Goal: Task Accomplishment & Management: Complete application form

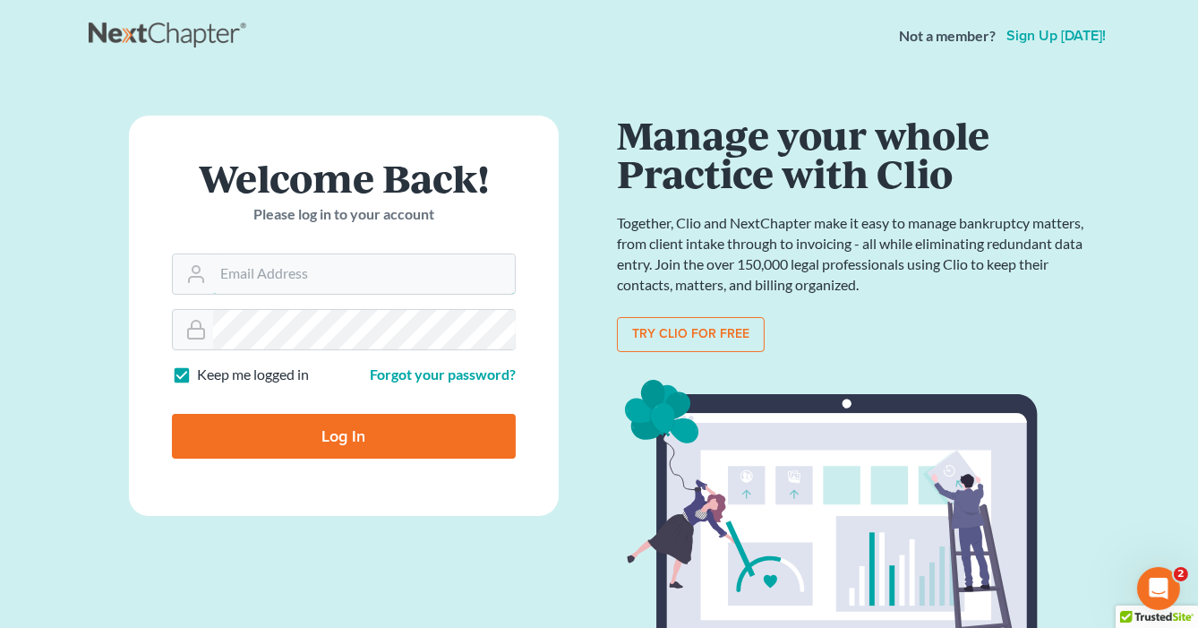
type input "info@saedilawgroup.com"
click at [426, 446] on input "Log In" at bounding box center [344, 436] width 344 height 45
type input "Thinking..."
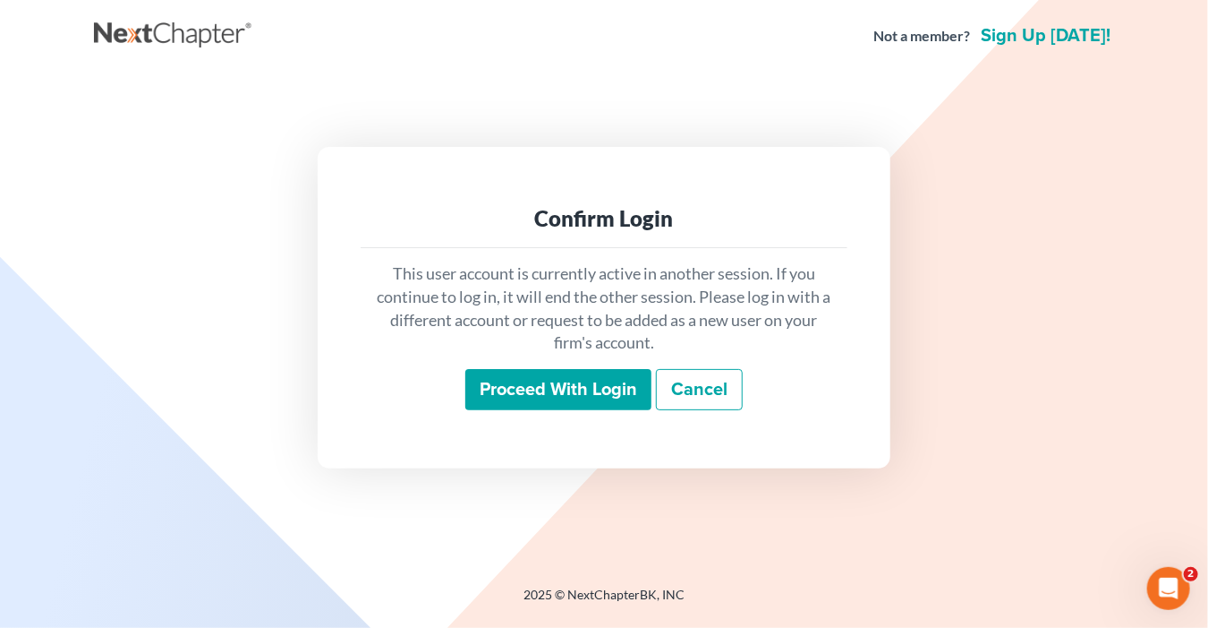
click at [610, 378] on input "Proceed with login" at bounding box center [558, 389] width 186 height 41
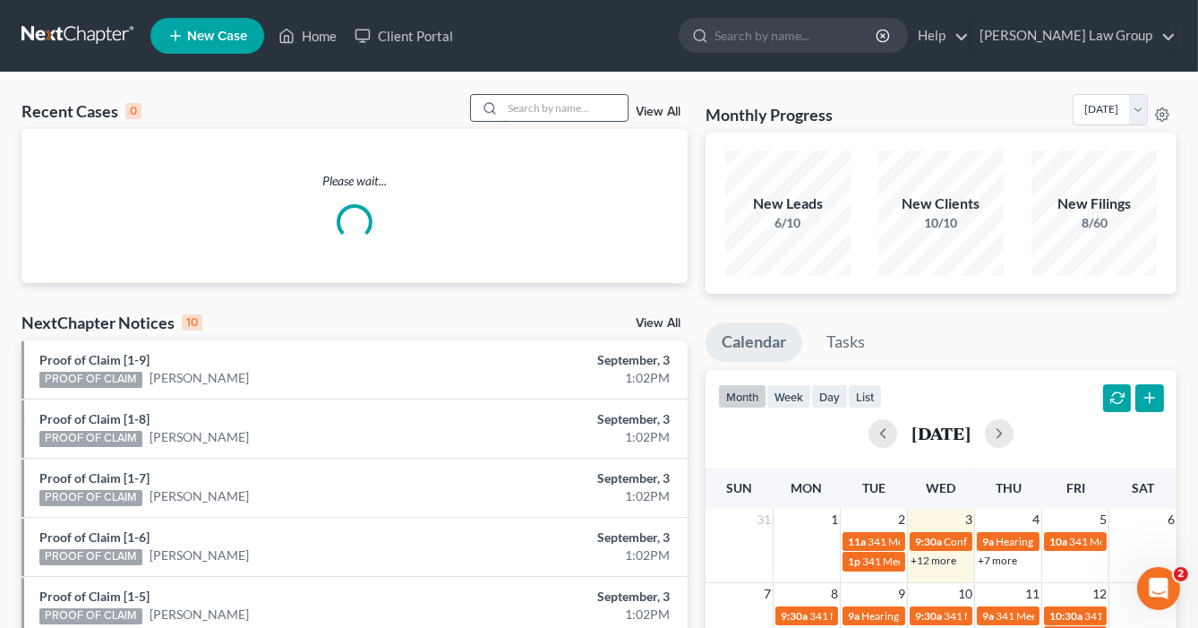
click at [517, 101] on input "search" at bounding box center [564, 108] width 125 height 26
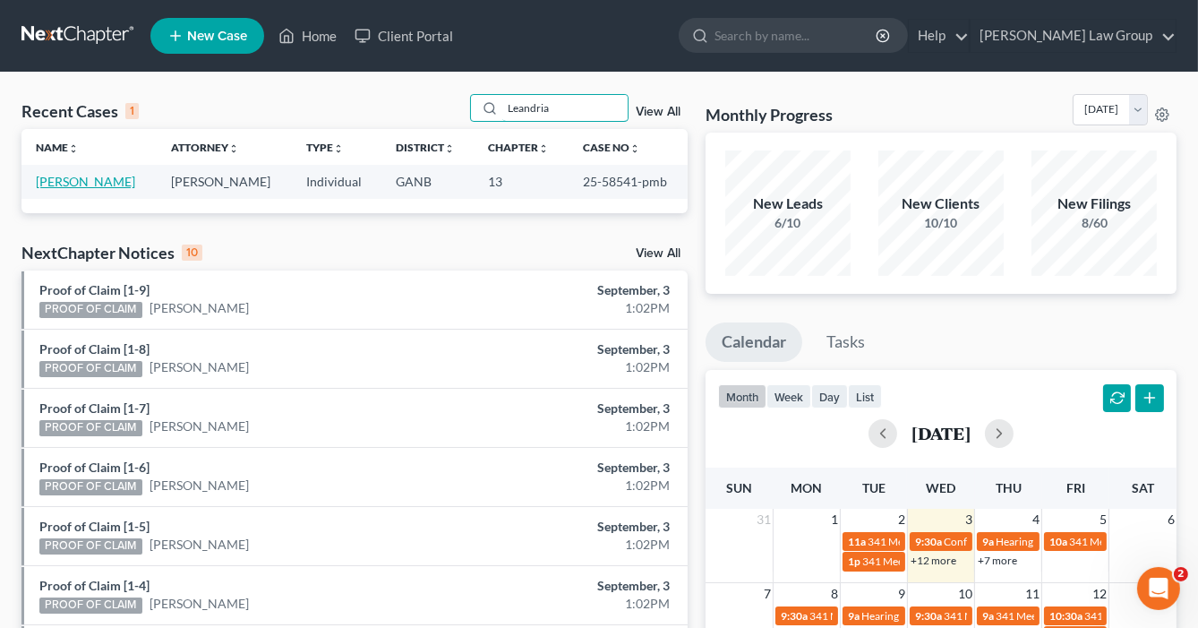
type input "Leandria"
click at [97, 181] on link "Johnson, Leandria" at bounding box center [85, 181] width 99 height 15
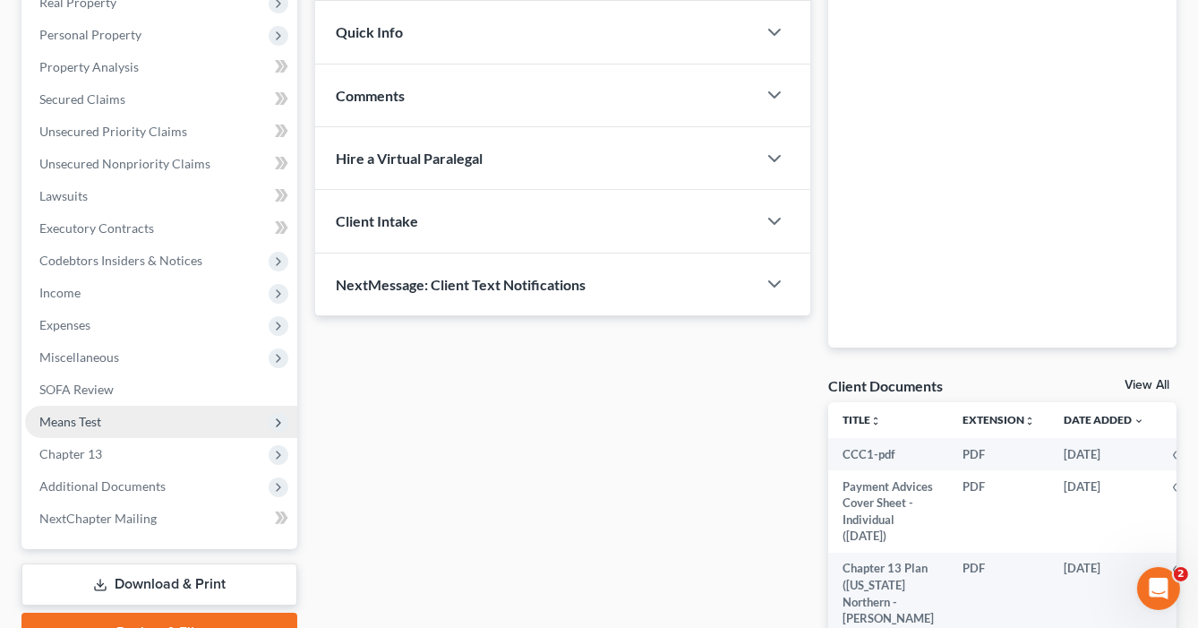
scroll to position [430, 0]
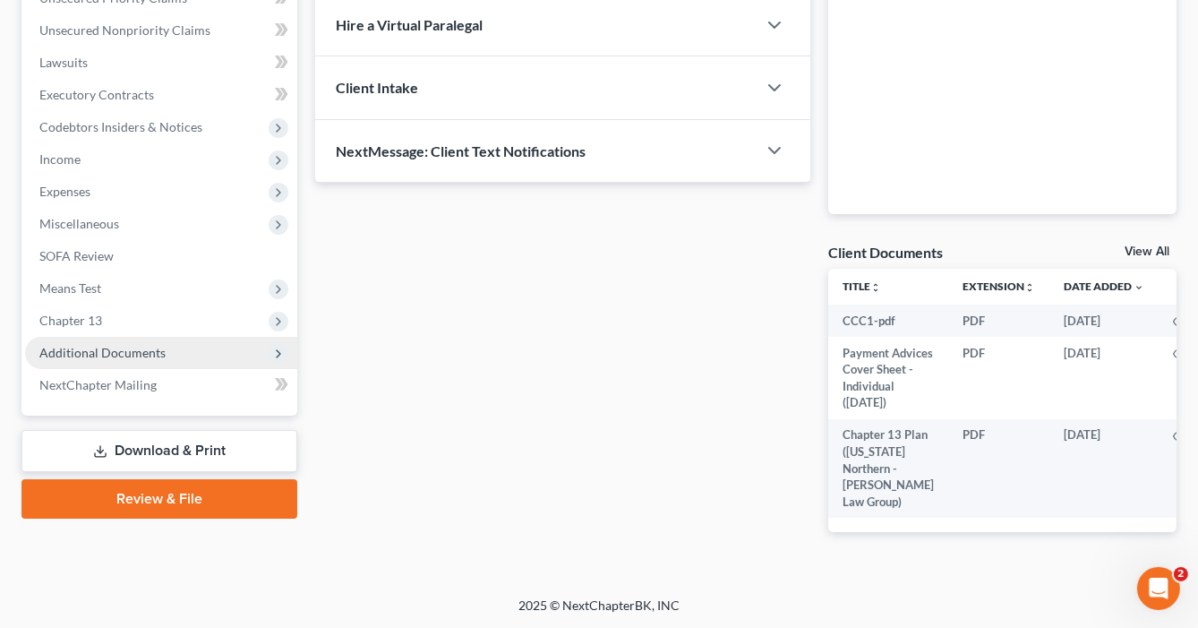
click at [125, 346] on span "Additional Documents" at bounding box center [102, 352] width 126 height 15
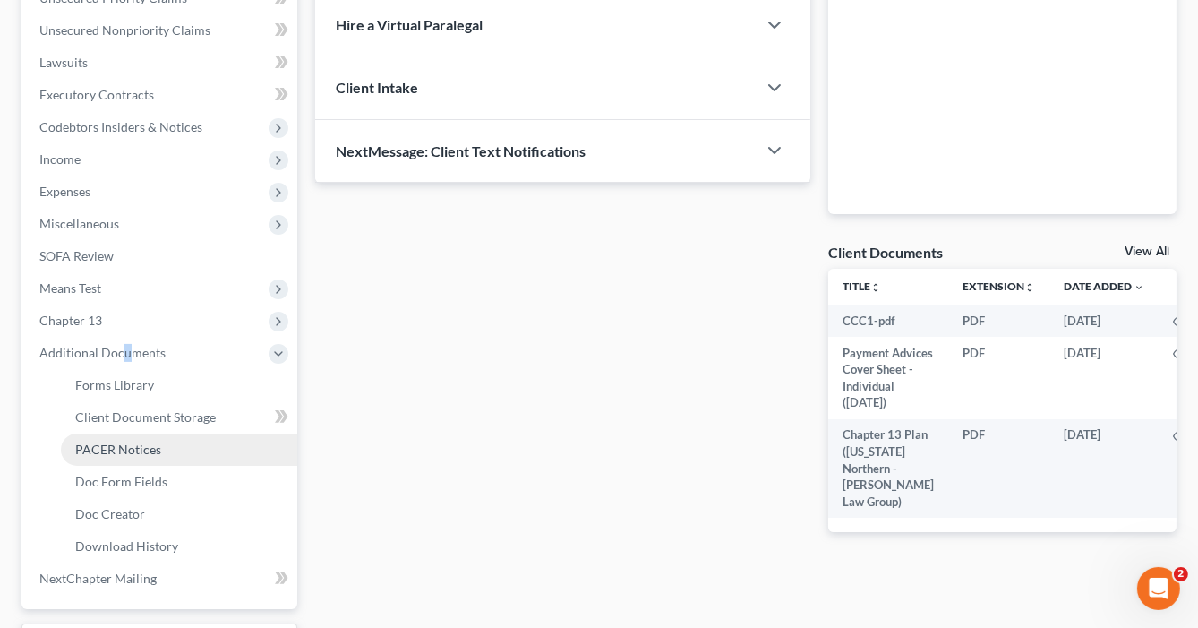
click at [138, 441] on span "PACER Notices" at bounding box center [118, 448] width 86 height 15
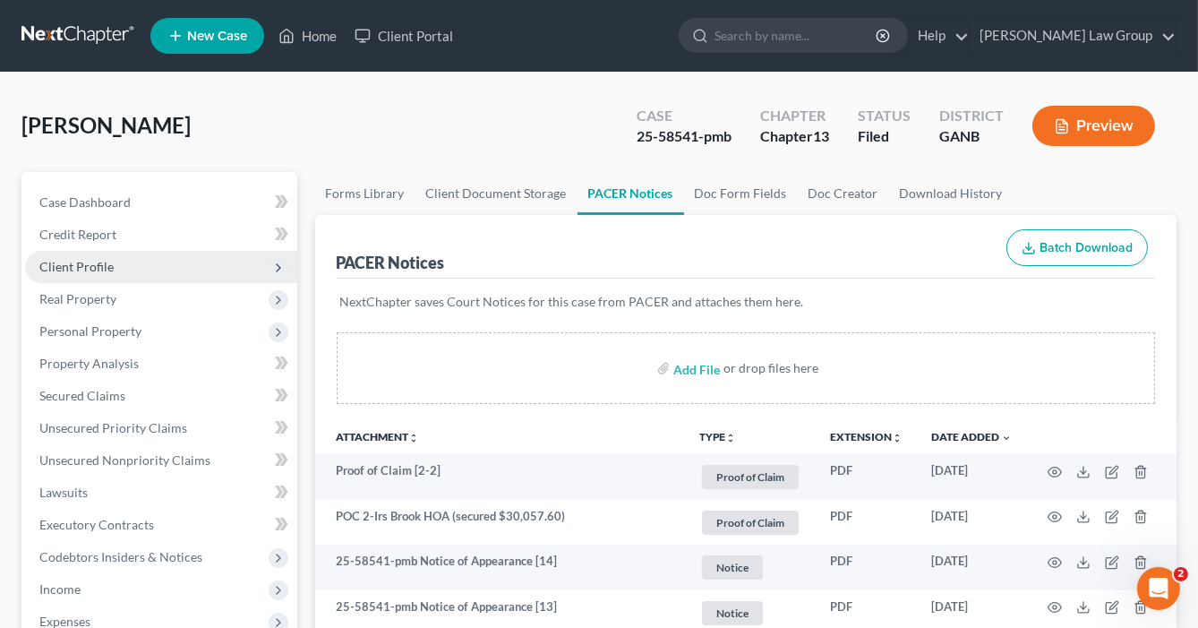
click at [116, 261] on span "Client Profile" at bounding box center [161, 267] width 272 height 32
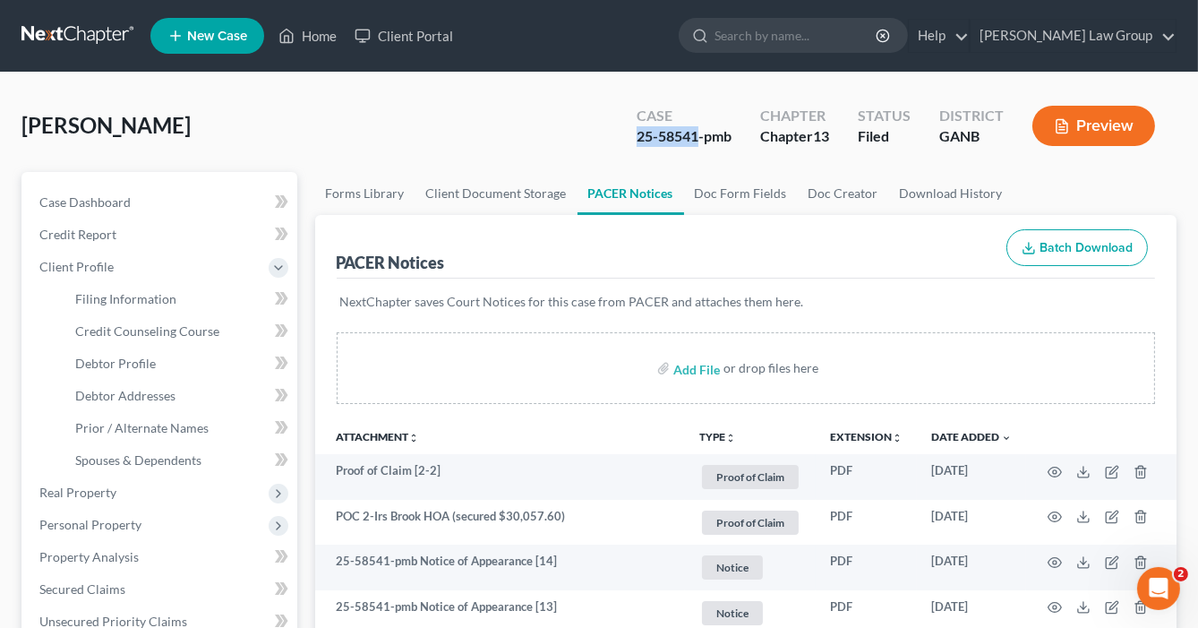
drag, startPoint x: 696, startPoint y: 134, endPoint x: 641, endPoint y: 136, distance: 54.6
click at [631, 136] on div "Case 25-58541-pmb" at bounding box center [684, 127] width 124 height 53
copy div "25-58541"
click at [172, 292] on span "Filing Information" at bounding box center [125, 298] width 101 height 15
select select "1"
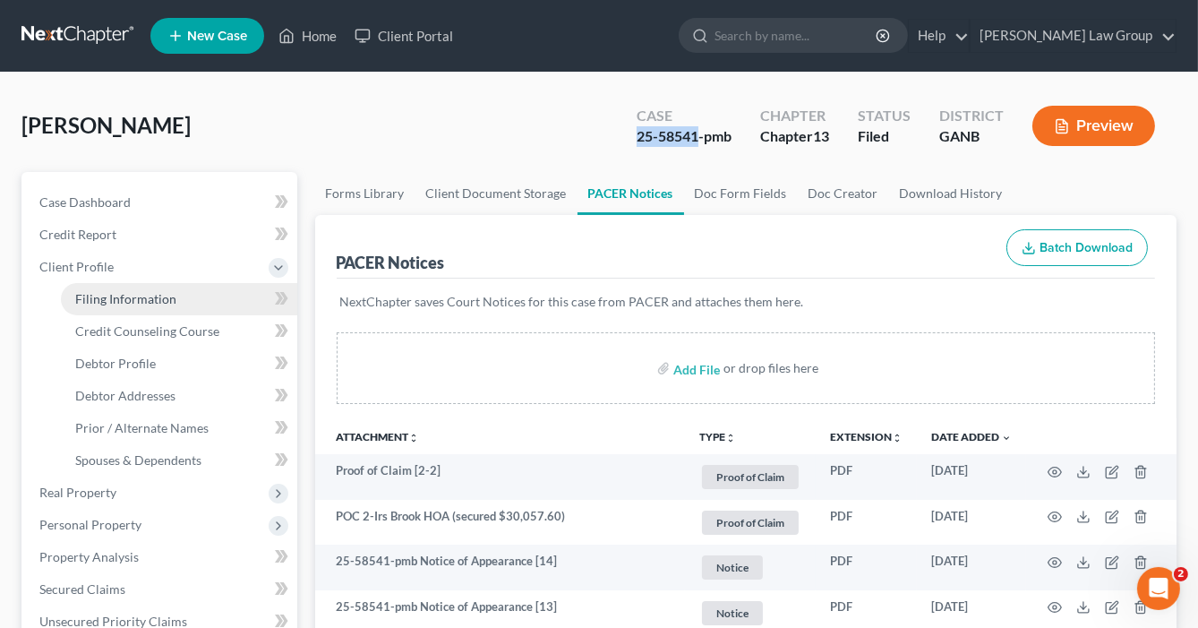
select select "0"
select select "3"
select select "10"
